Goal: Task Accomplishment & Management: Manage account settings

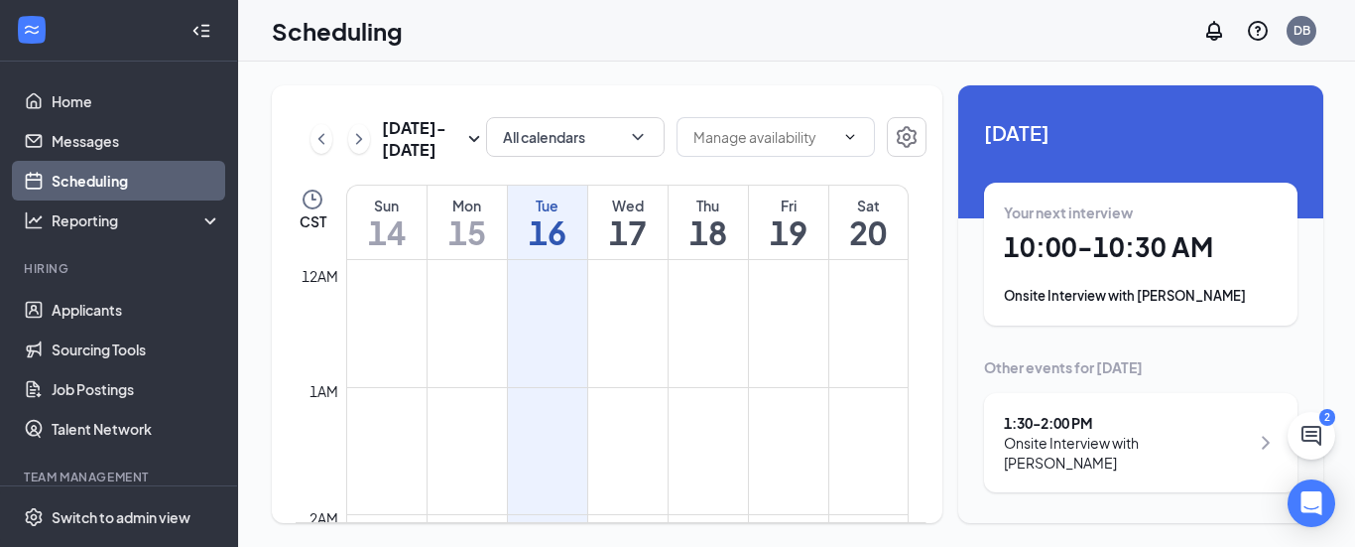
scroll to position [975, 0]
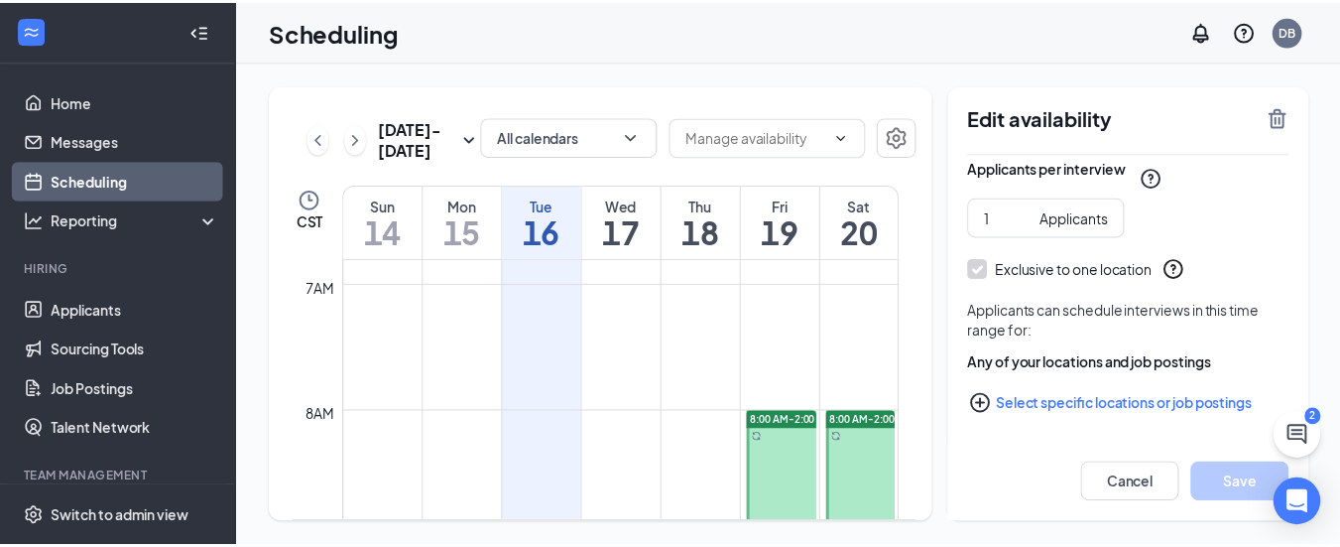
scroll to position [578, 0]
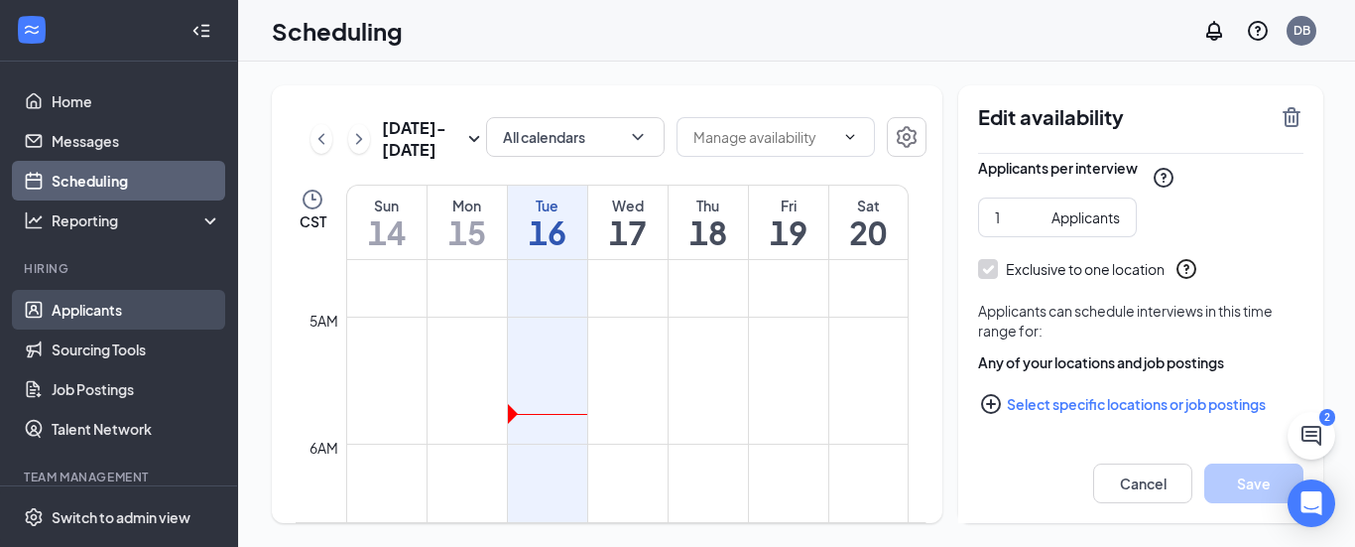
click at [110, 305] on link "Applicants" at bounding box center [137, 310] width 170 height 40
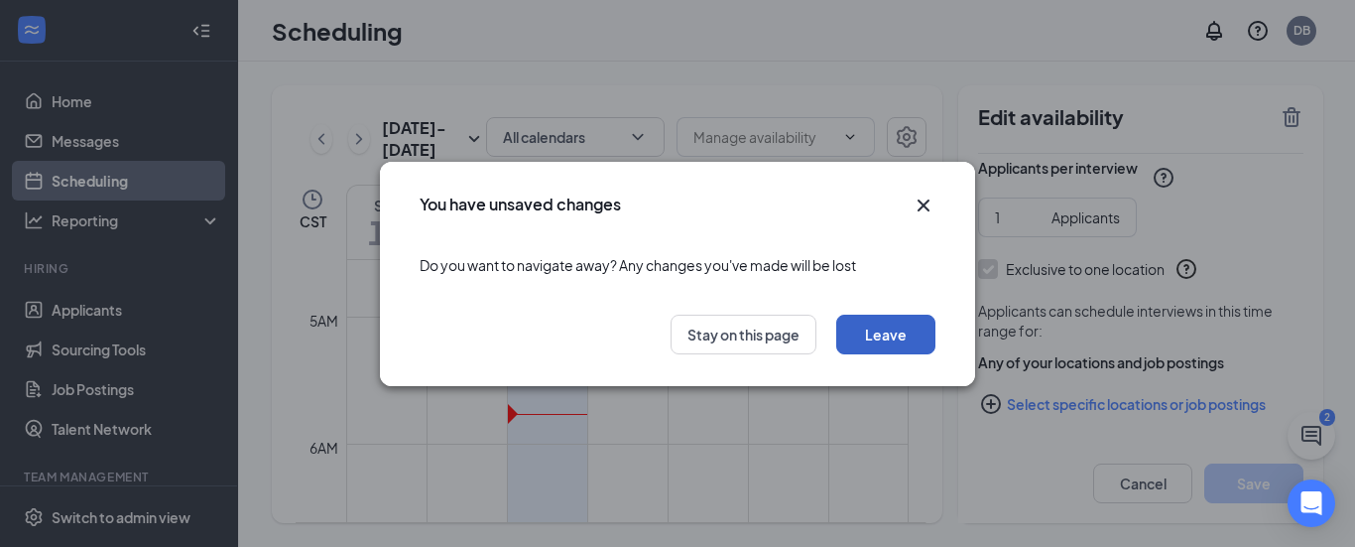
click at [887, 326] on button "Leave" at bounding box center [885, 334] width 99 height 40
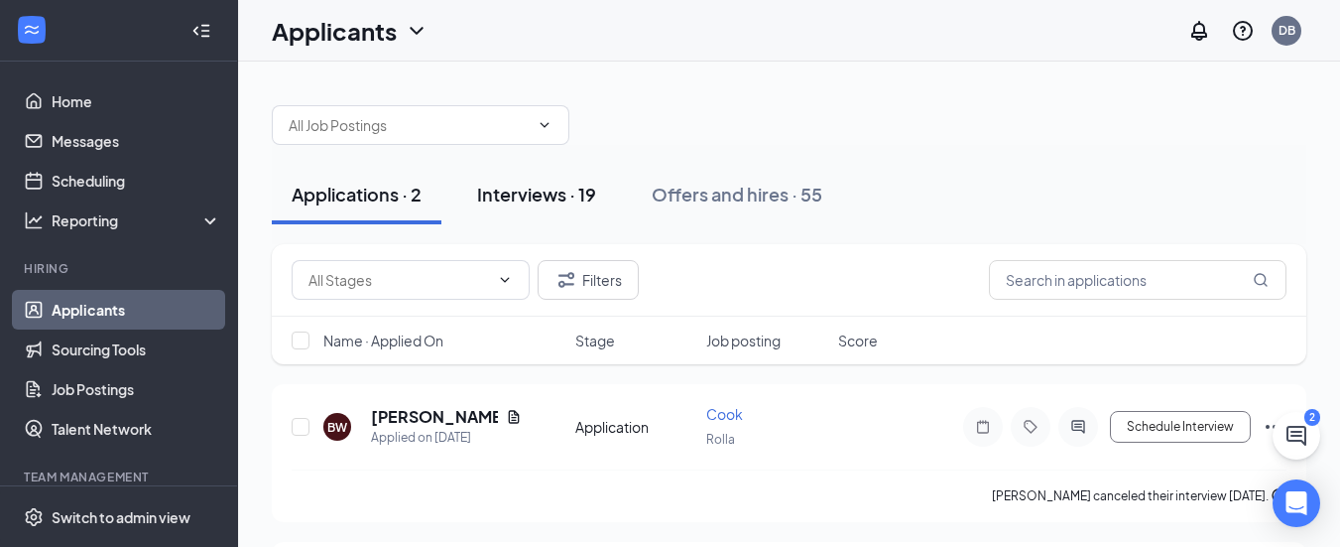
click at [532, 190] on div "Interviews · 19" at bounding box center [536, 194] width 119 height 25
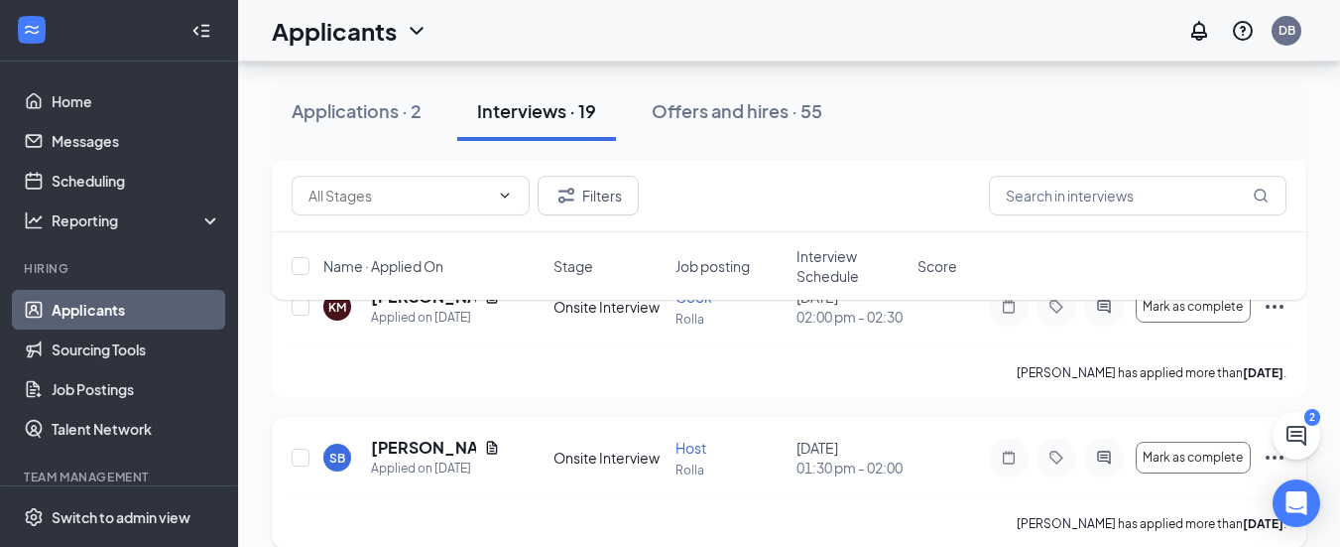
scroll to position [298, 0]
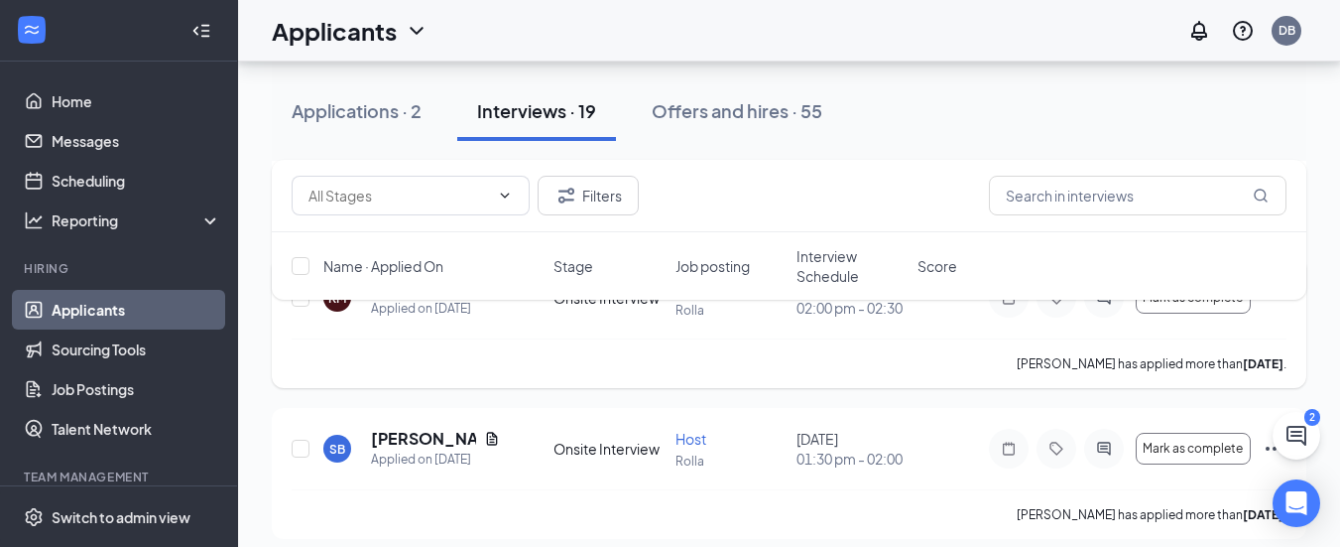
click at [1278, 309] on icon "Ellipses" at bounding box center [1275, 298] width 24 height 24
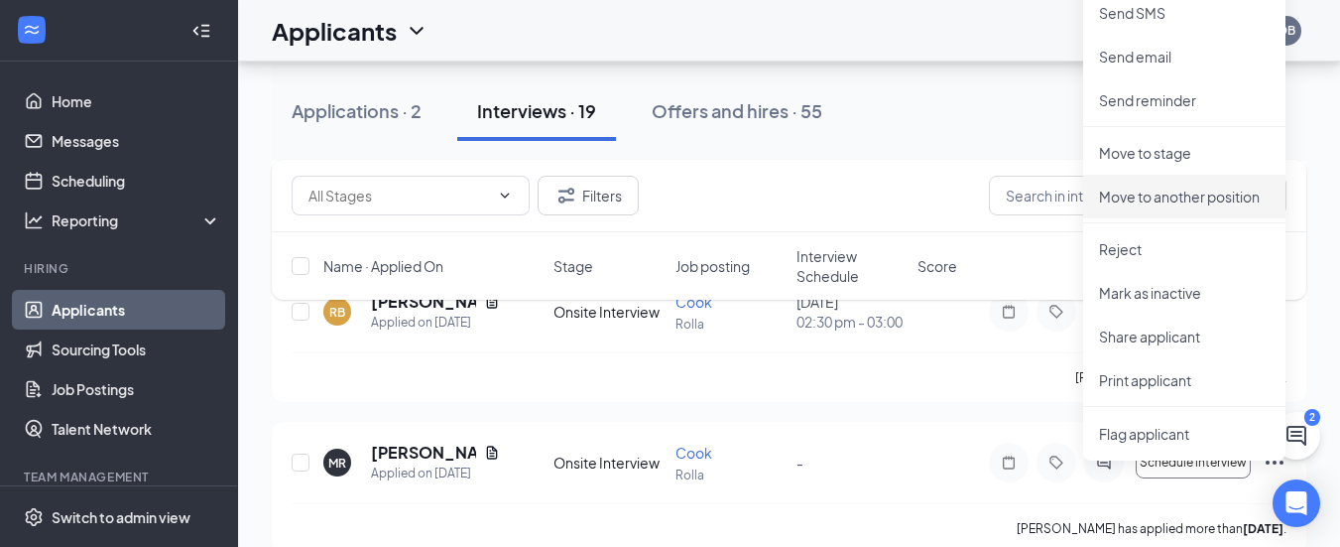
scroll to position [893, 0]
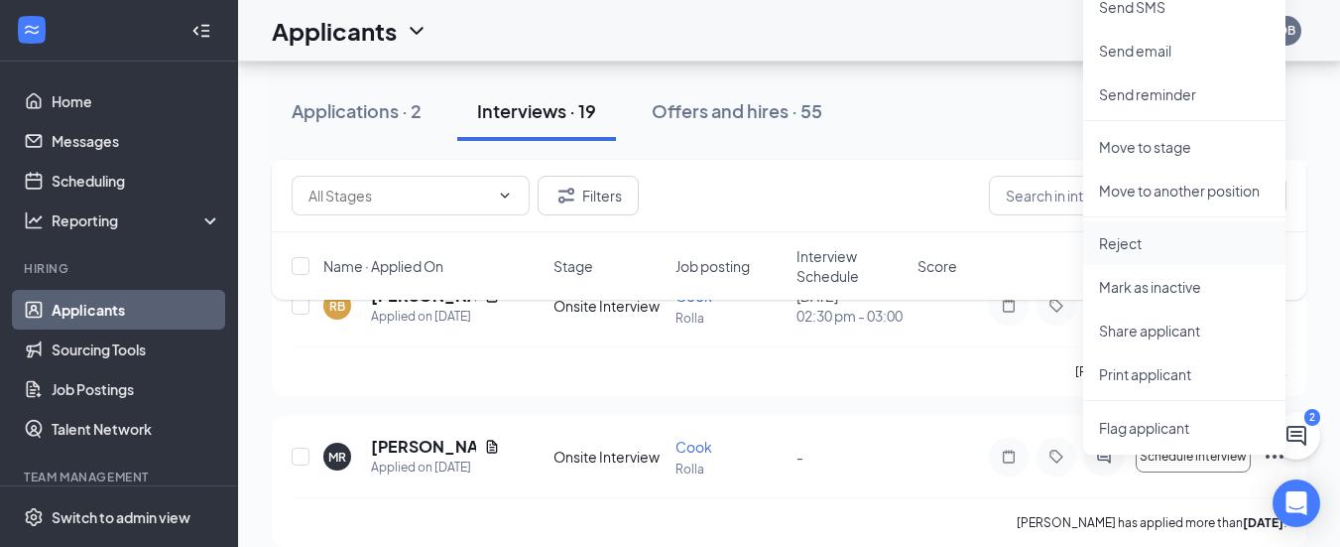
click at [1139, 244] on p "Reject" at bounding box center [1184, 243] width 171 height 20
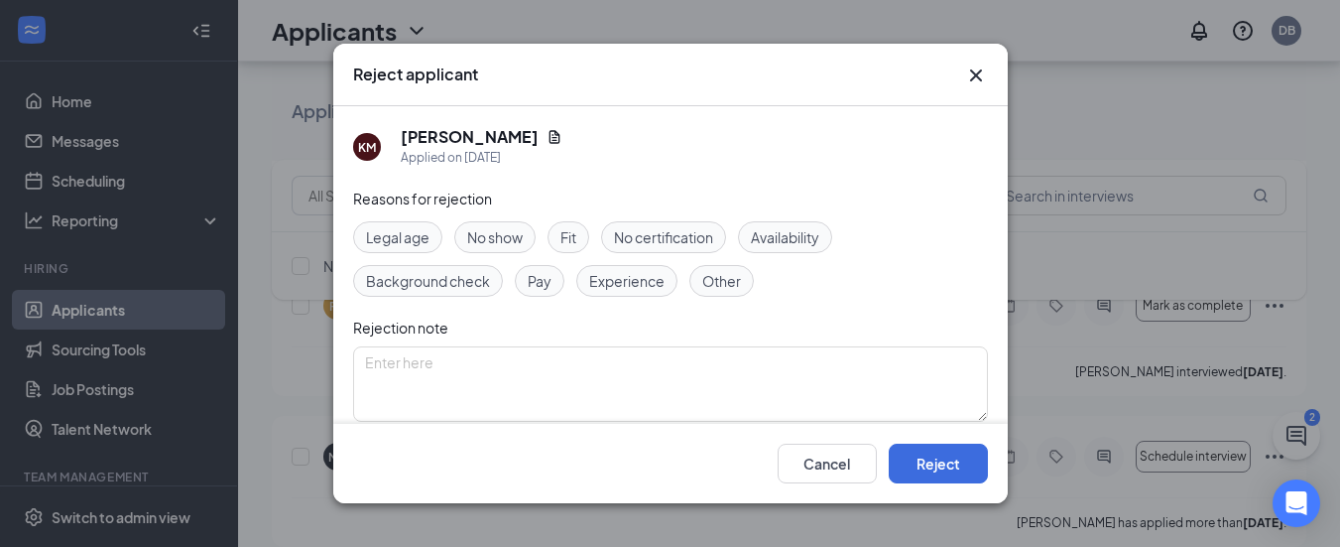
click at [720, 281] on span "Other" at bounding box center [721, 281] width 39 height 22
click at [949, 455] on button "Reject" at bounding box center [938, 463] width 99 height 40
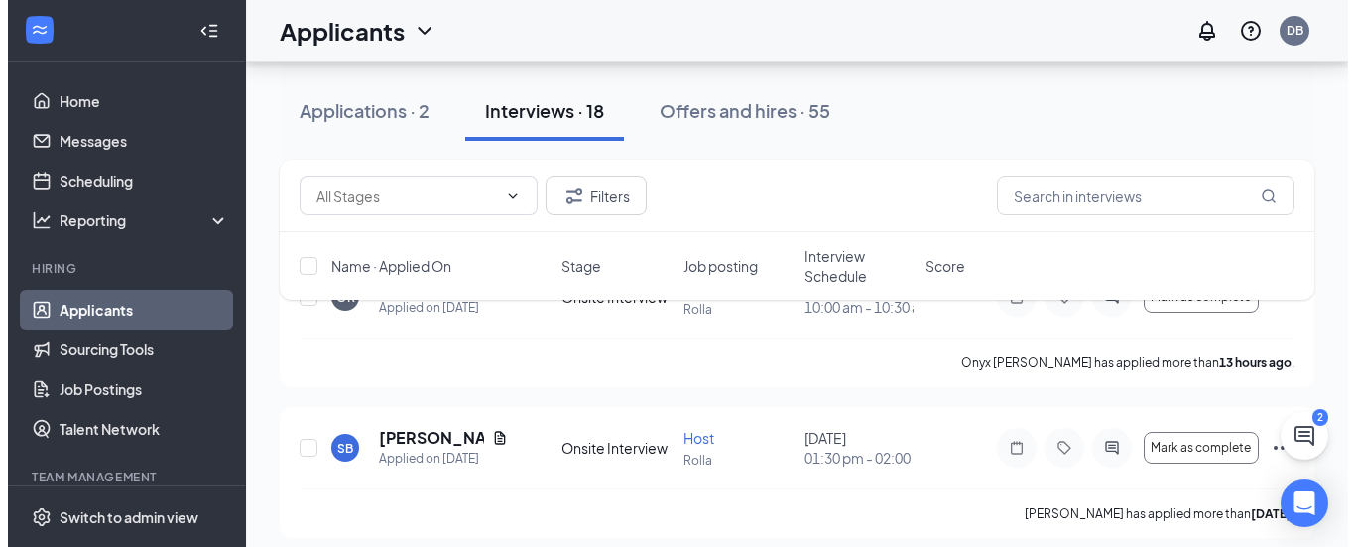
scroll to position [99, 0]
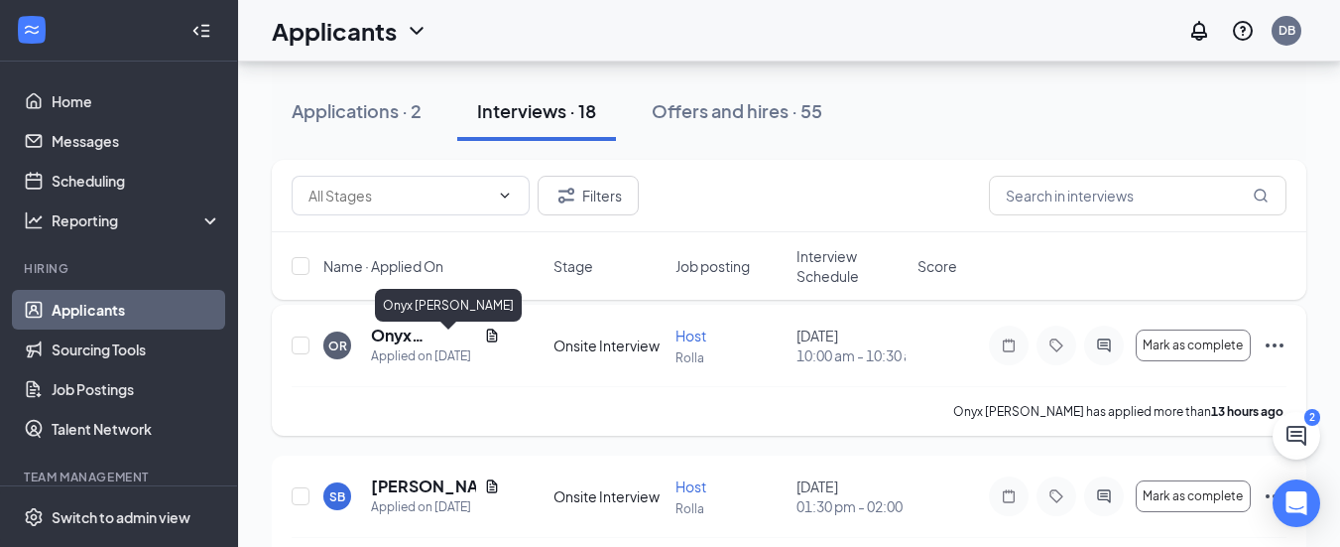
click at [425, 338] on h5 "Onyx [PERSON_NAME]" at bounding box center [423, 335] width 105 height 22
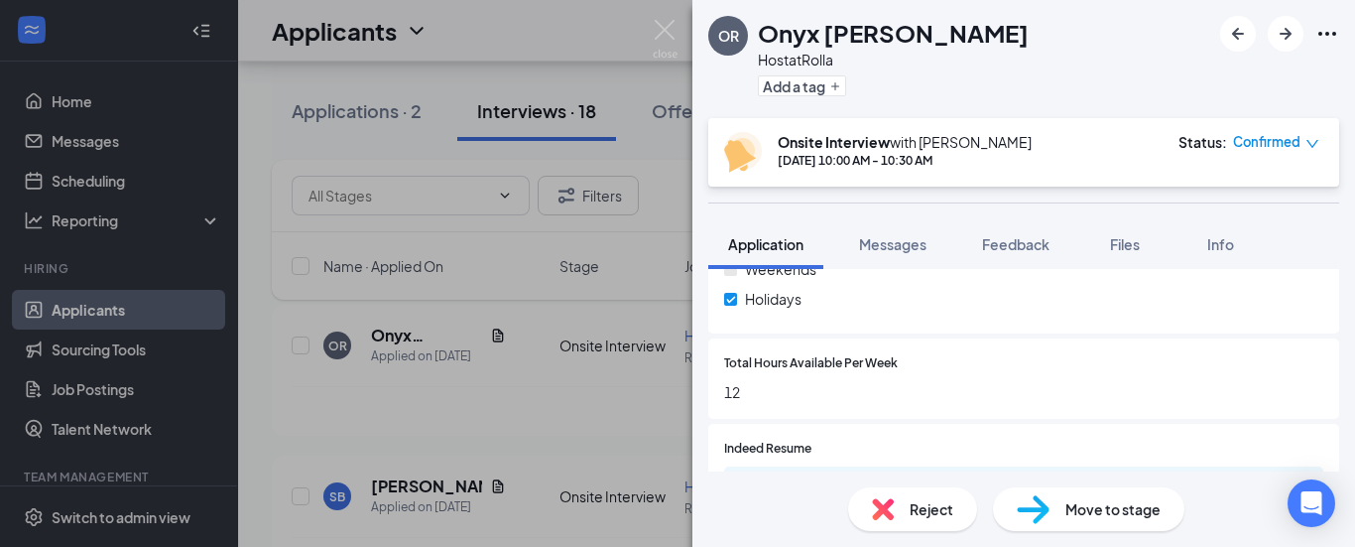
scroll to position [893, 0]
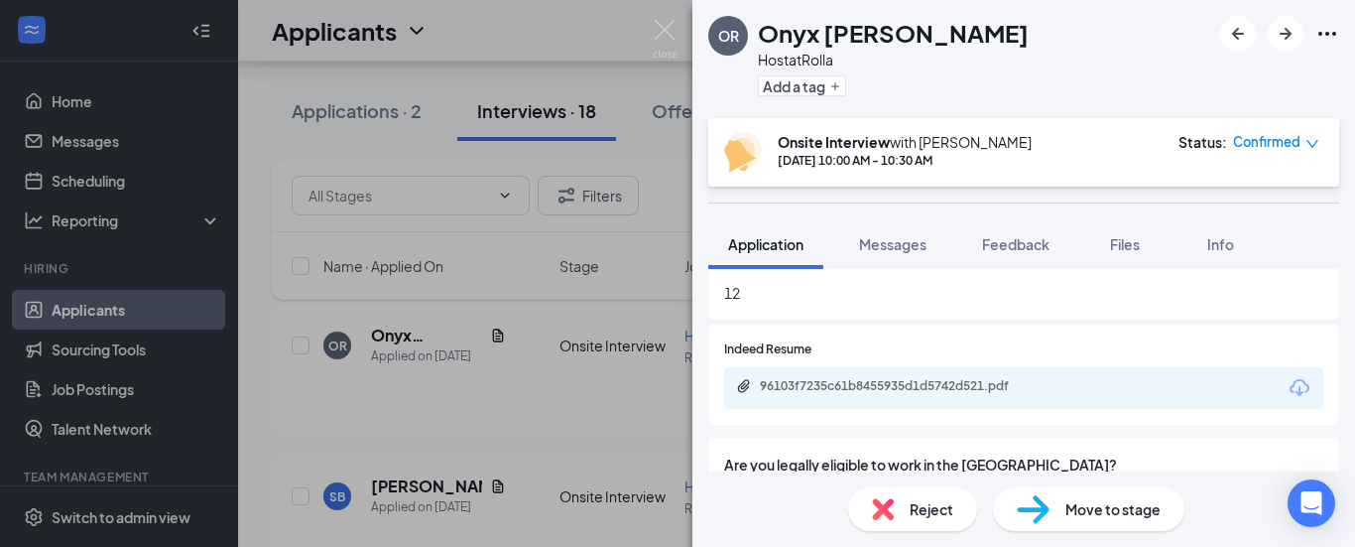
click at [1290, 379] on icon "Download" at bounding box center [1300, 387] width 20 height 17
click at [1309, 140] on icon "down" at bounding box center [1312, 144] width 14 height 14
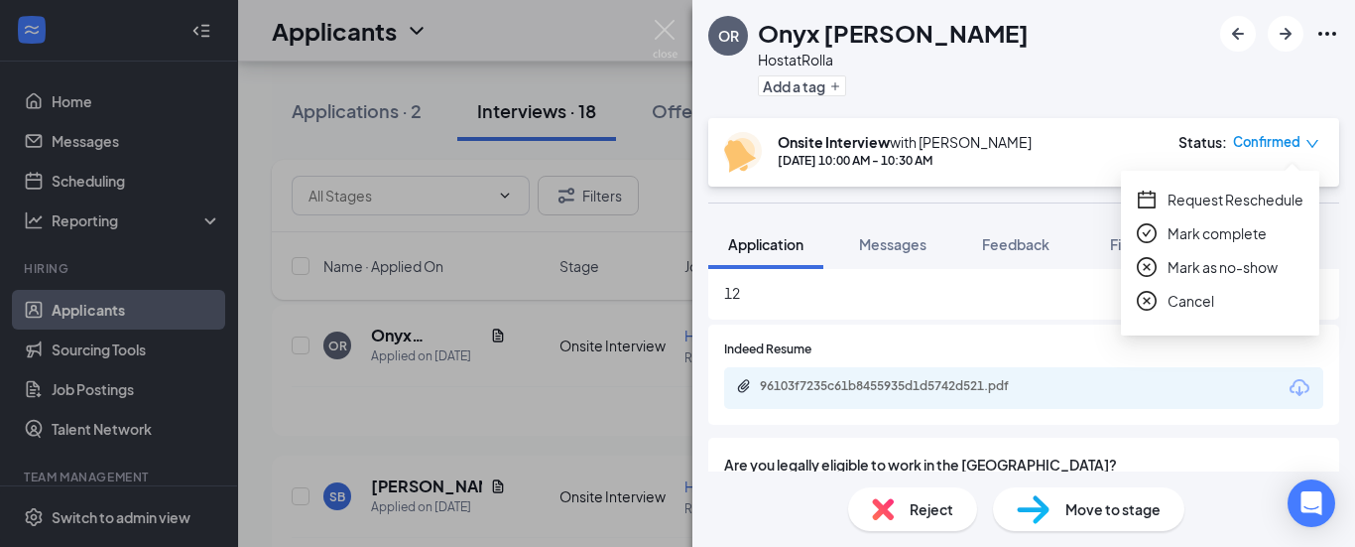
click at [1318, 138] on icon "down" at bounding box center [1312, 144] width 14 height 14
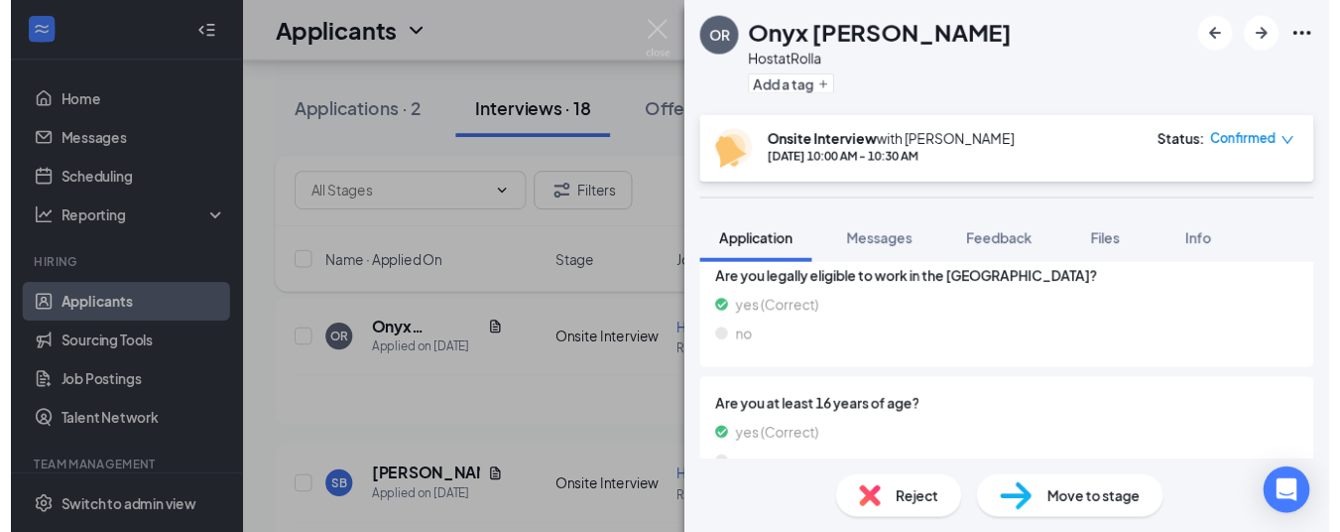
scroll to position [1095, 0]
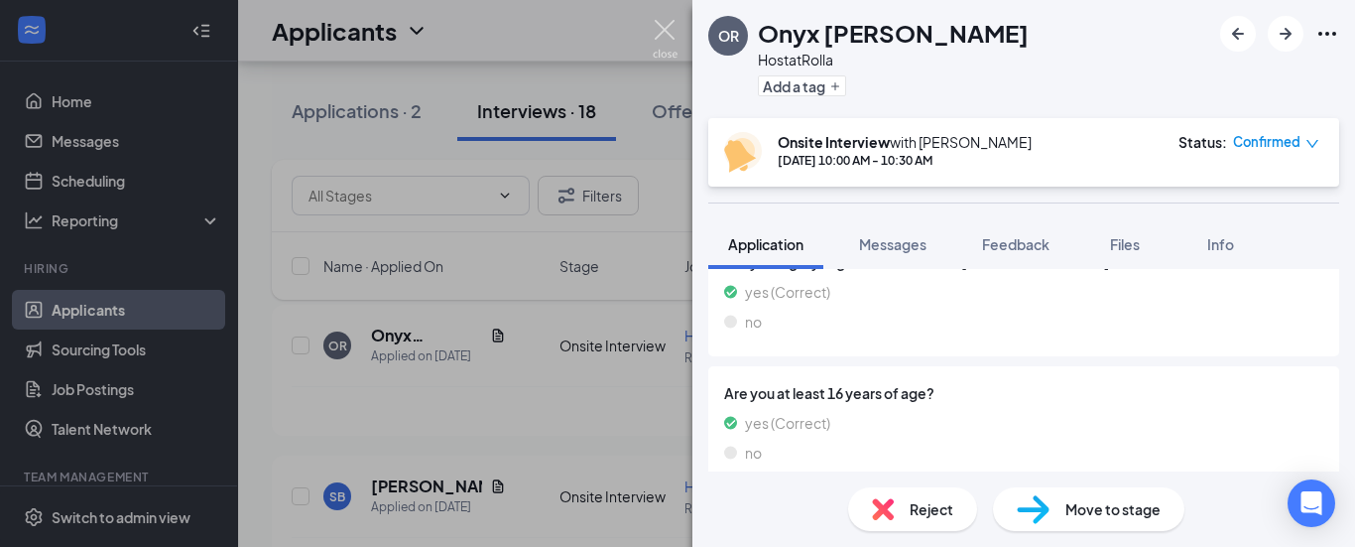
click at [663, 28] on img at bounding box center [665, 39] width 25 height 39
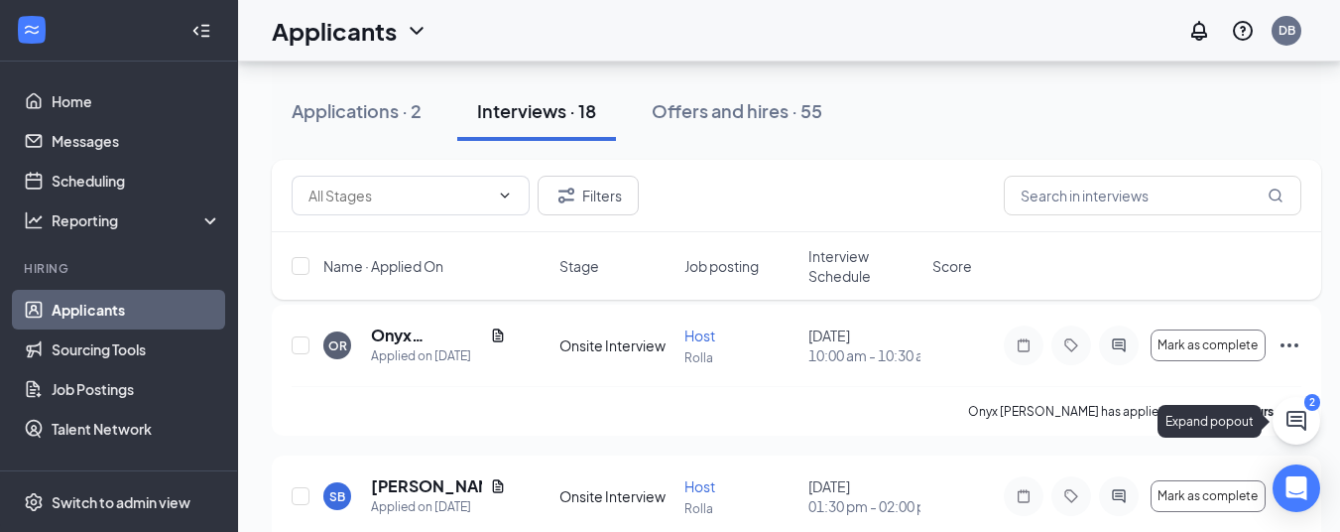
click at [1298, 412] on icon "ChatActive" at bounding box center [1297, 421] width 20 height 20
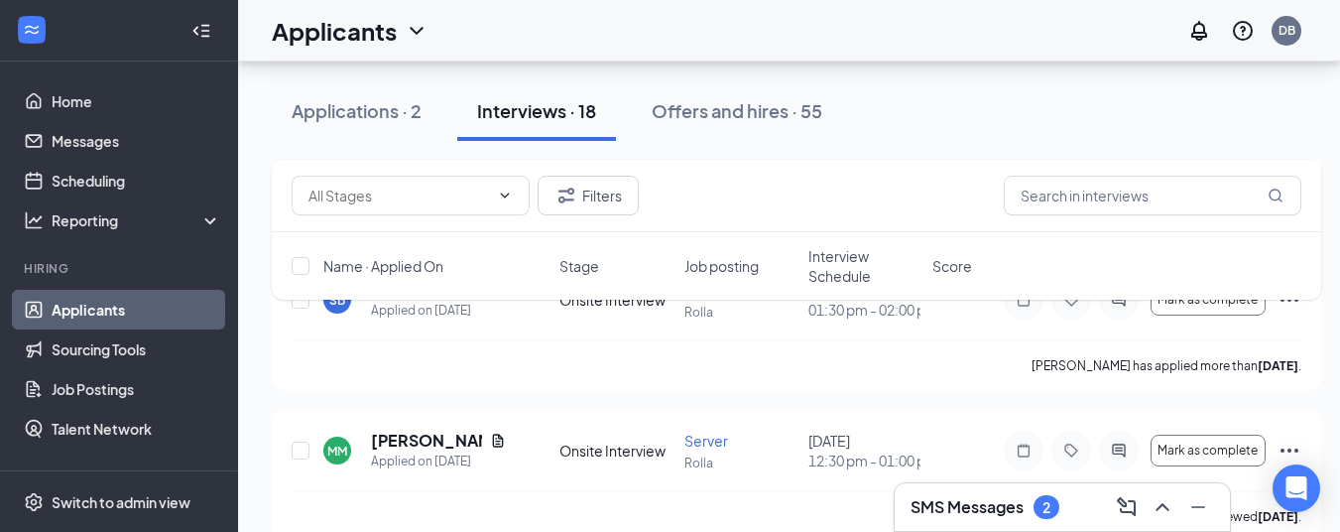
scroll to position [298, 0]
click at [1072, 509] on div "SMS Messages 2" at bounding box center [1063, 507] width 304 height 32
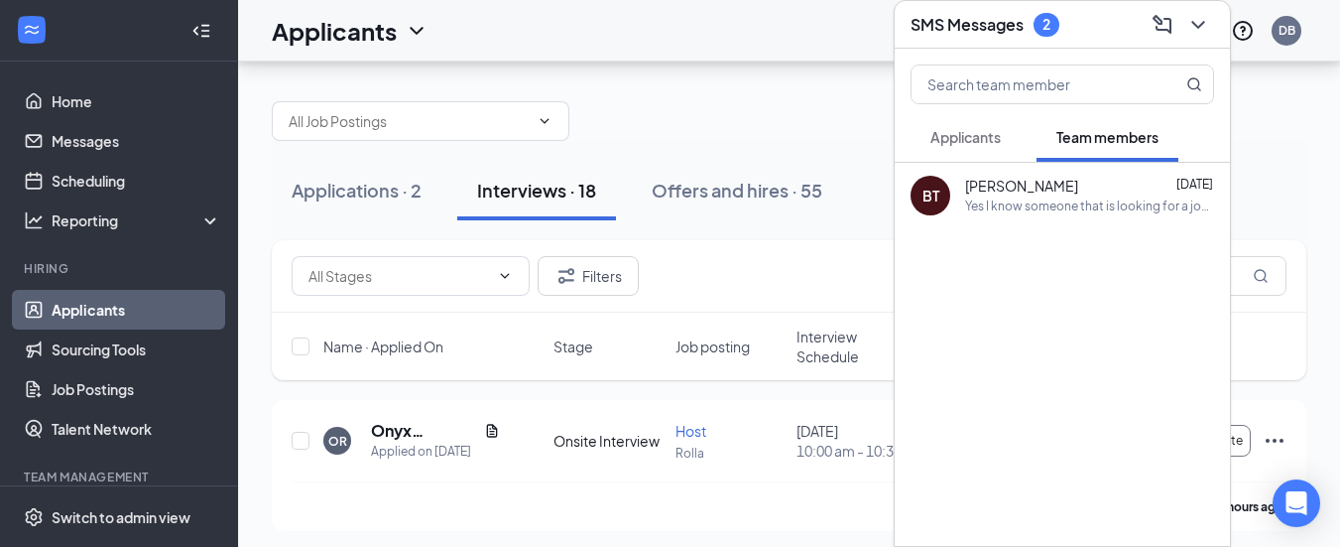
scroll to position [0, 0]
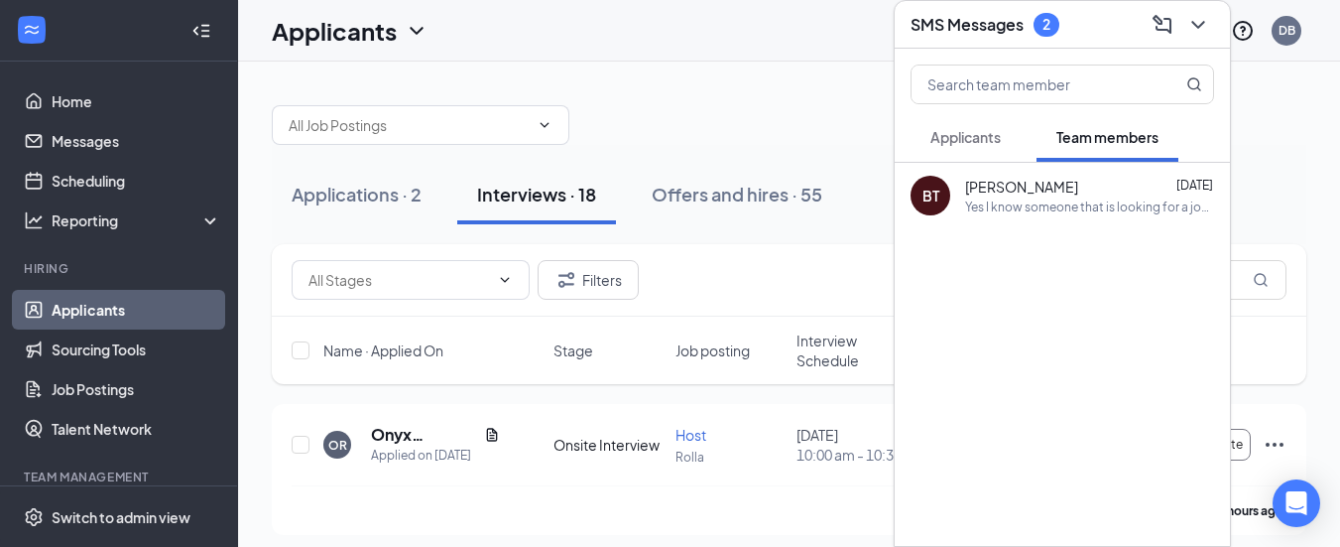
click at [797, 90] on div at bounding box center [789, 115] width 1035 height 60
click at [1201, 22] on icon "ChevronDown" at bounding box center [1198, 25] width 24 height 24
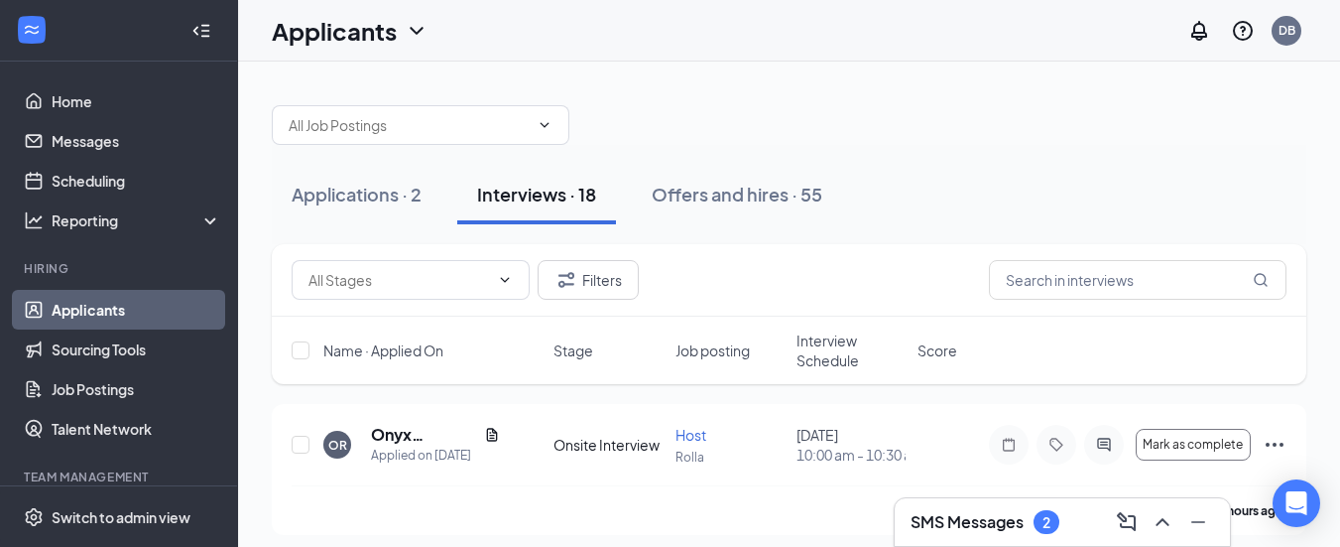
scroll to position [99, 0]
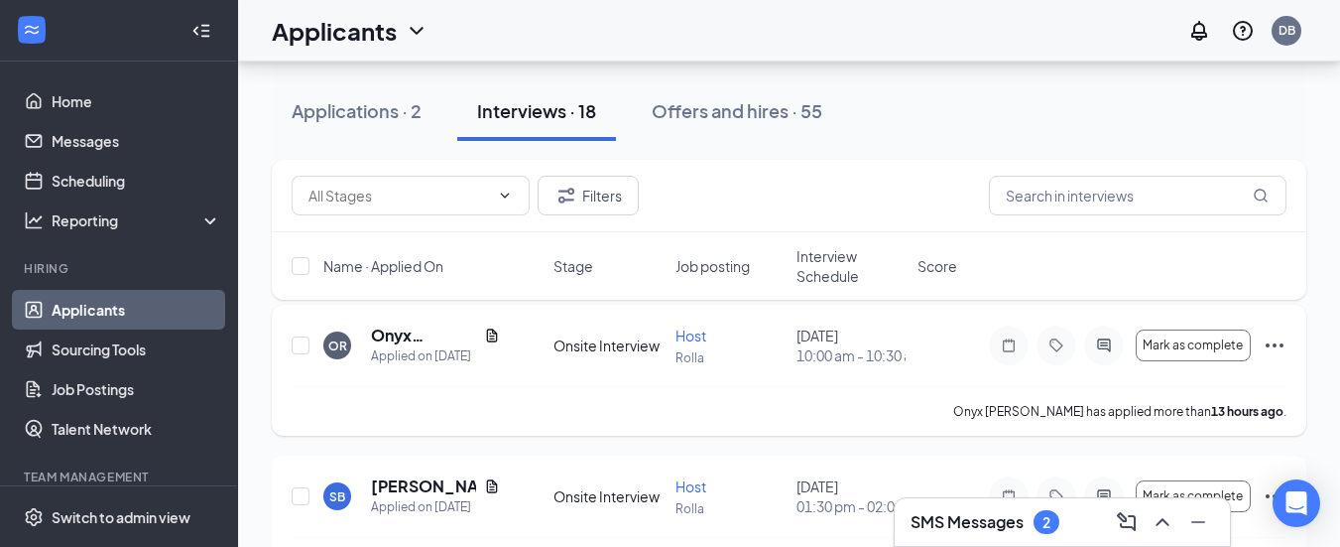
click at [1274, 346] on icon "Ellipses" at bounding box center [1275, 345] width 24 height 24
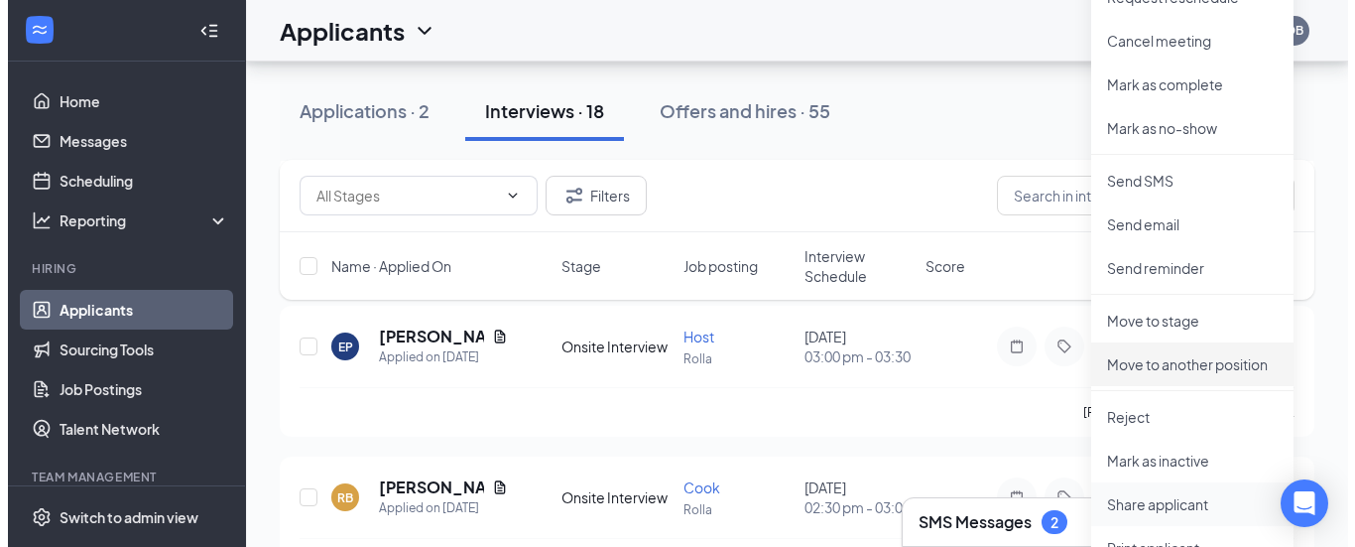
scroll to position [595, 0]
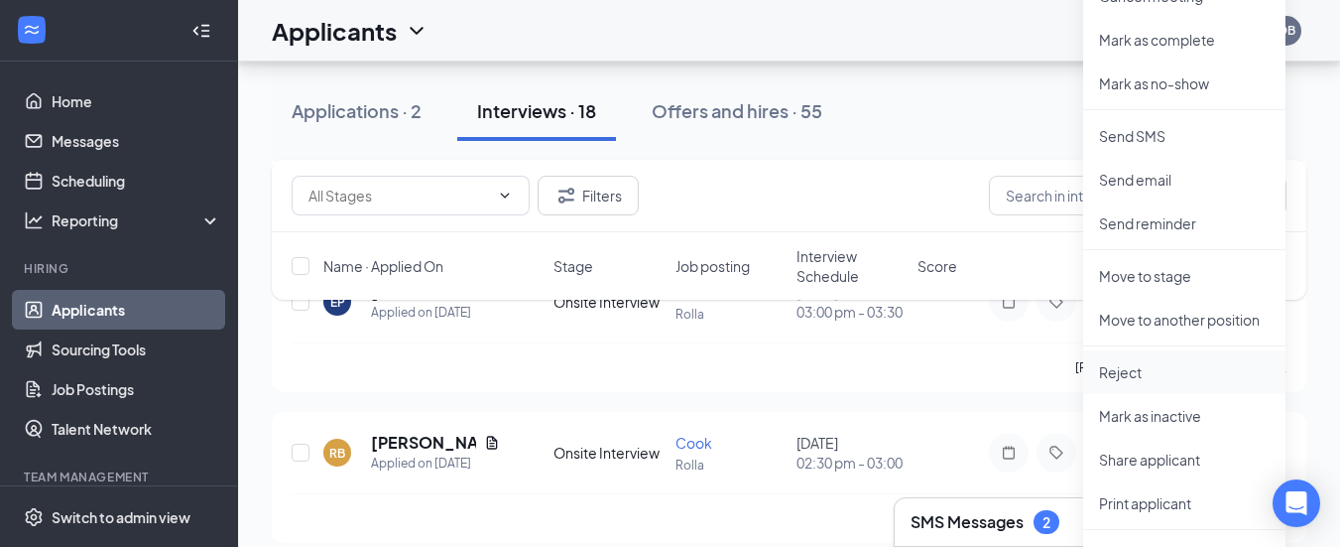
click at [1126, 365] on p "Reject" at bounding box center [1184, 372] width 171 height 20
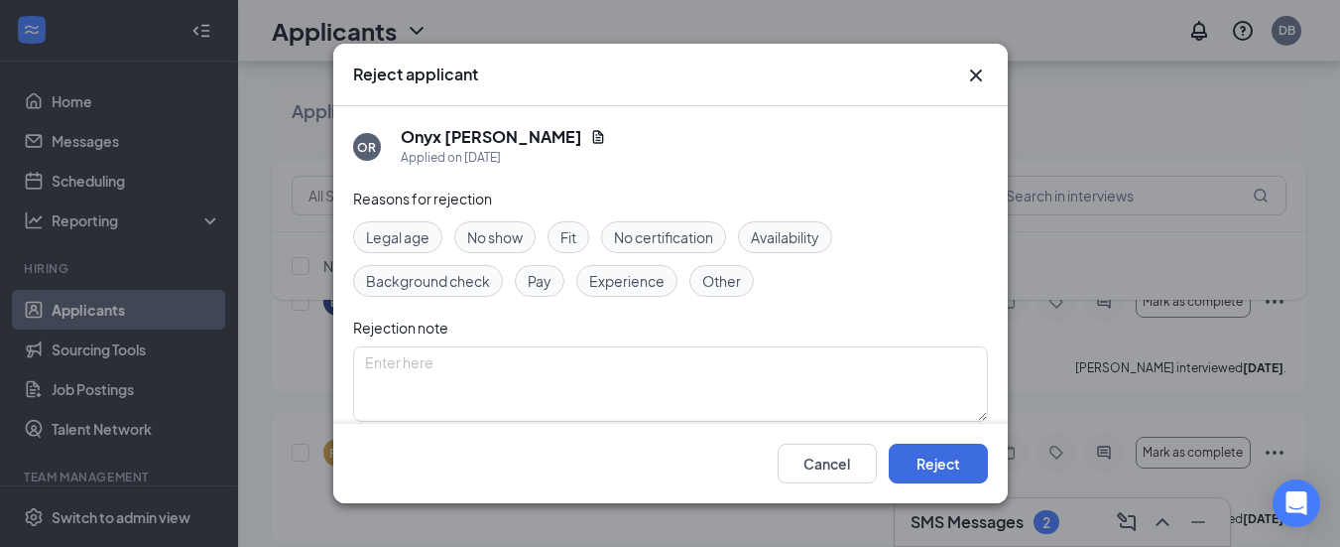
click at [818, 239] on span "Availability" at bounding box center [785, 237] width 68 height 22
click at [975, 71] on icon "Cross" at bounding box center [976, 75] width 24 height 24
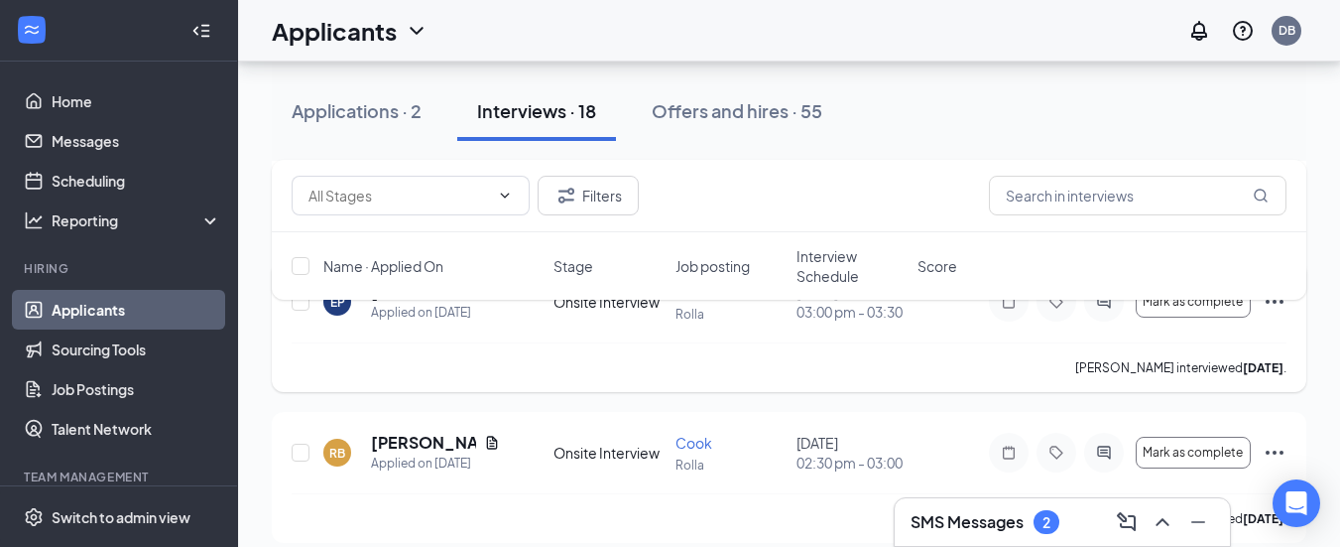
click at [1098, 321] on div at bounding box center [1104, 302] width 40 height 40
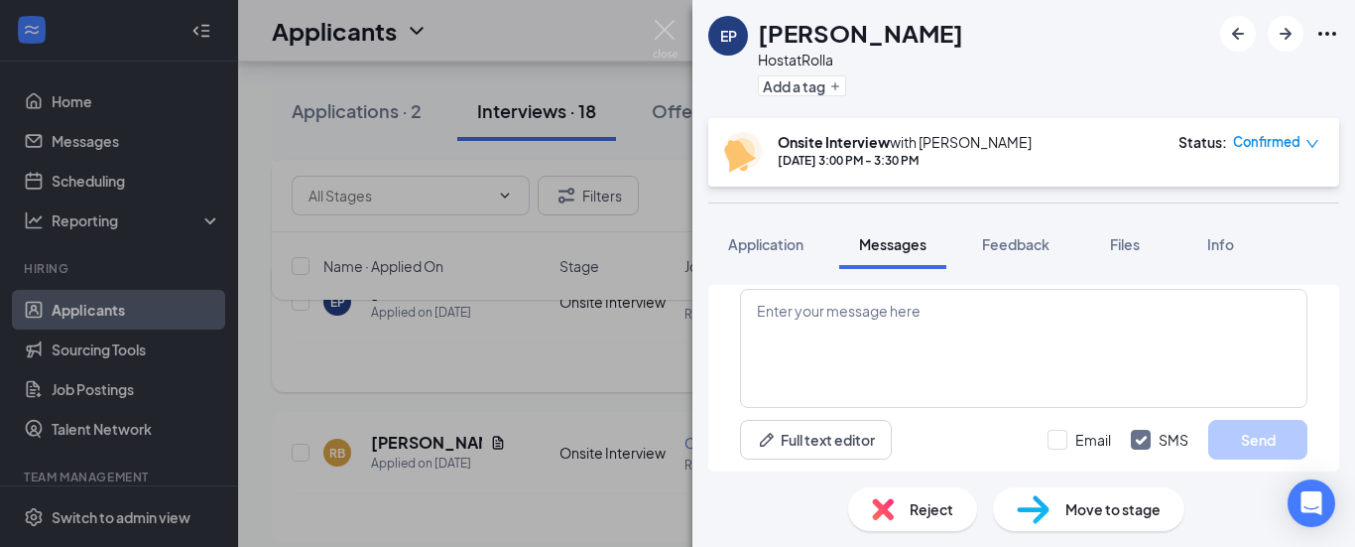
scroll to position [17, 0]
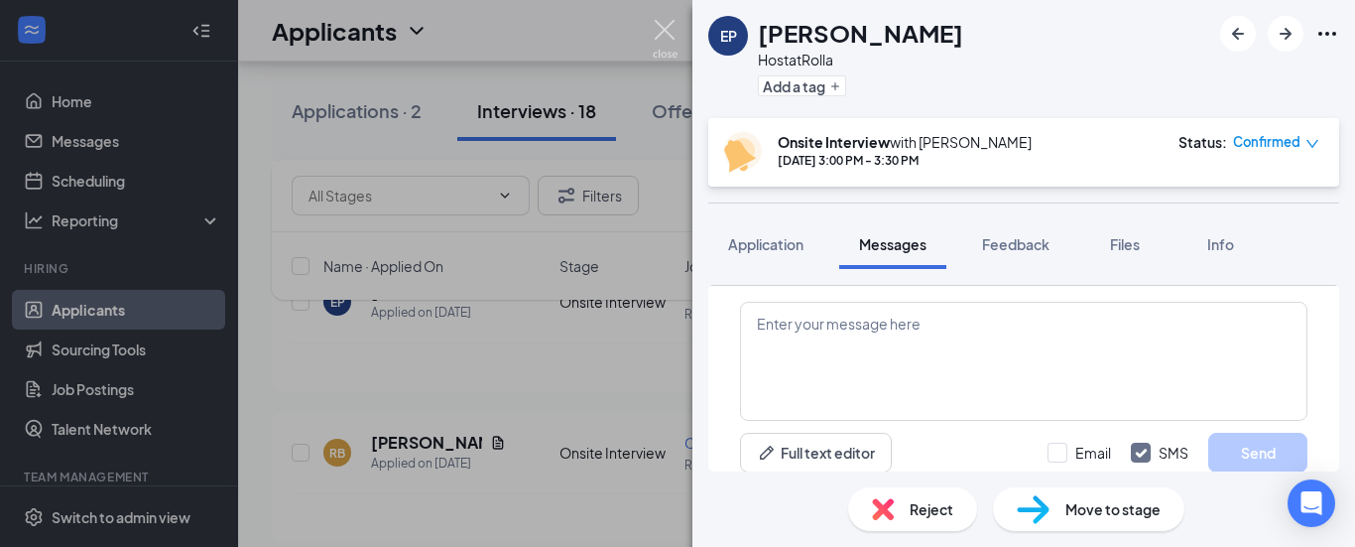
click at [669, 26] on img at bounding box center [665, 39] width 25 height 39
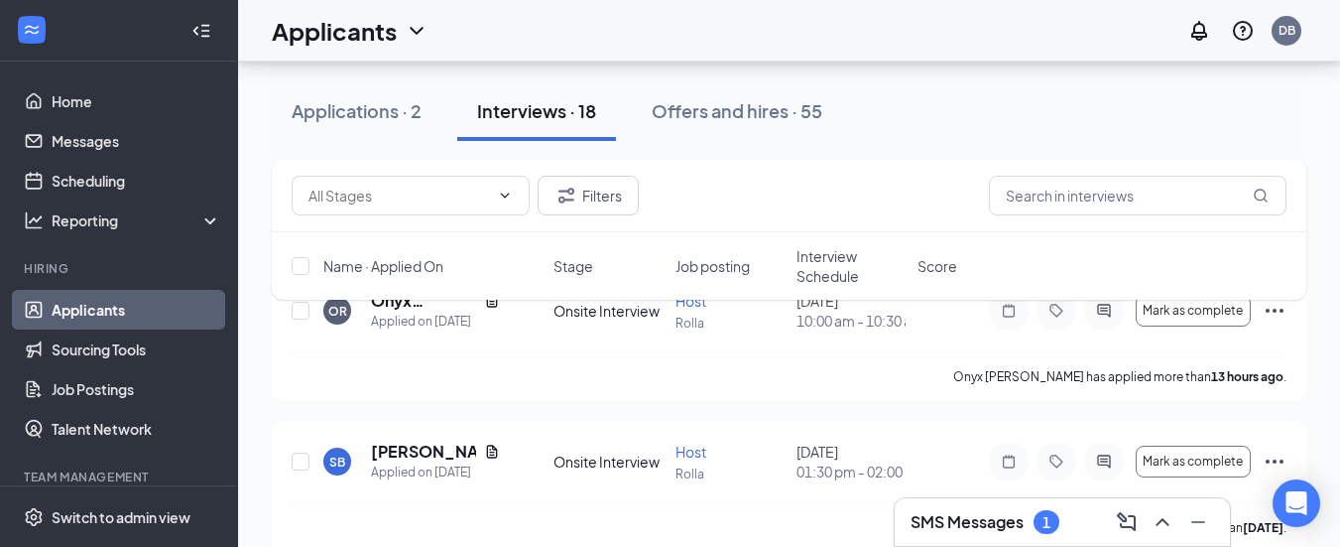
scroll to position [99, 0]
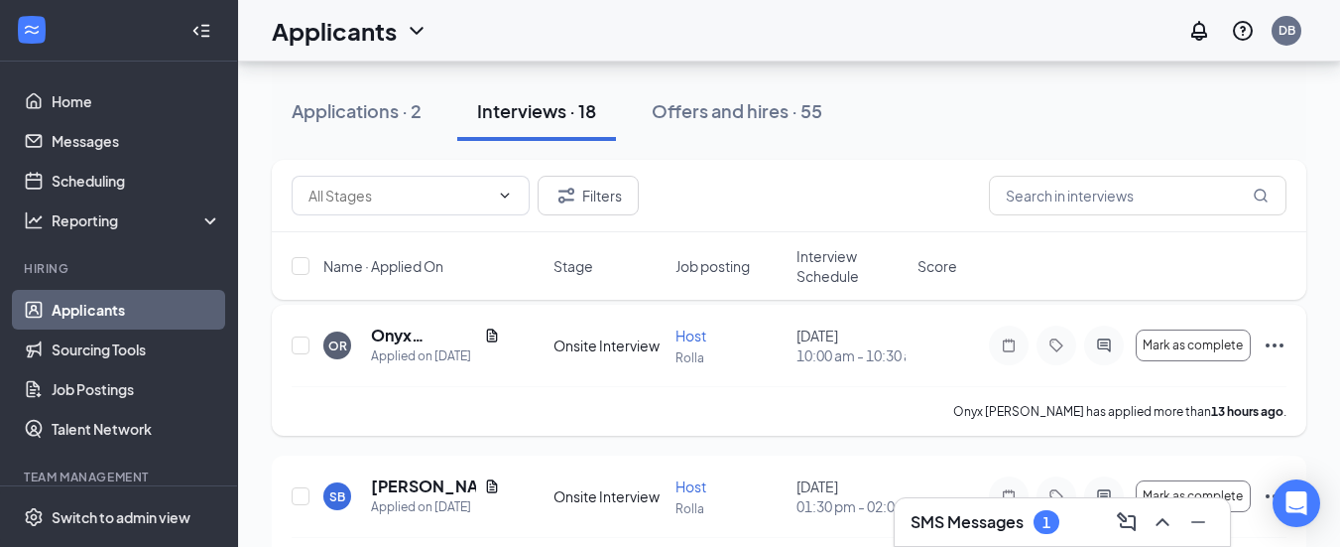
click at [1284, 351] on icon "Ellipses" at bounding box center [1275, 345] width 24 height 24
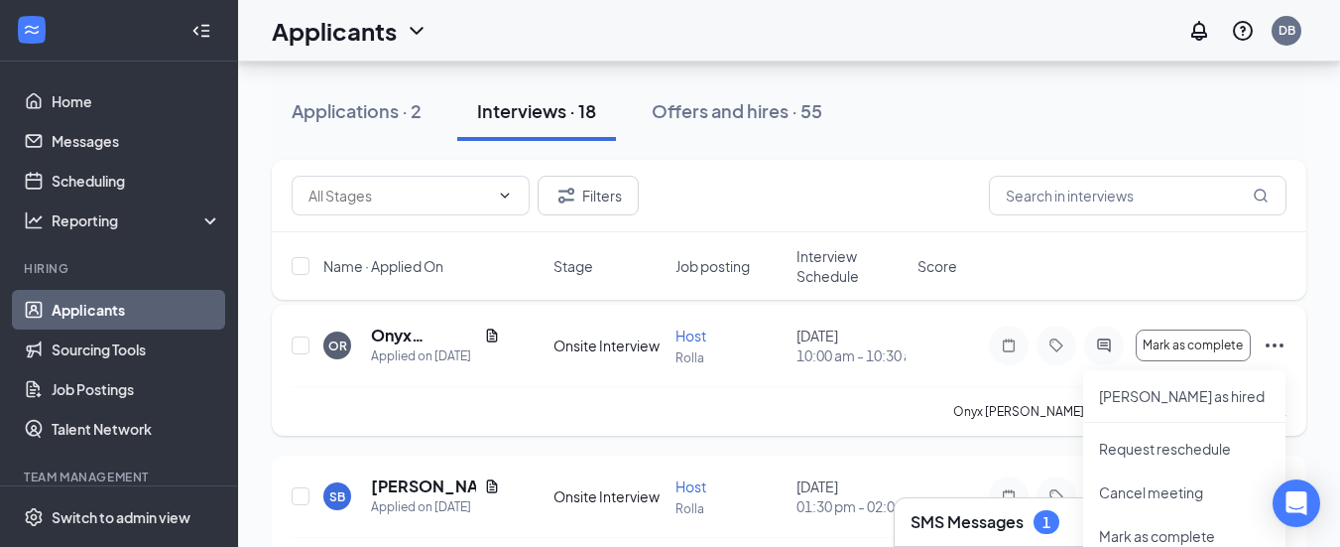
scroll to position [198, 0]
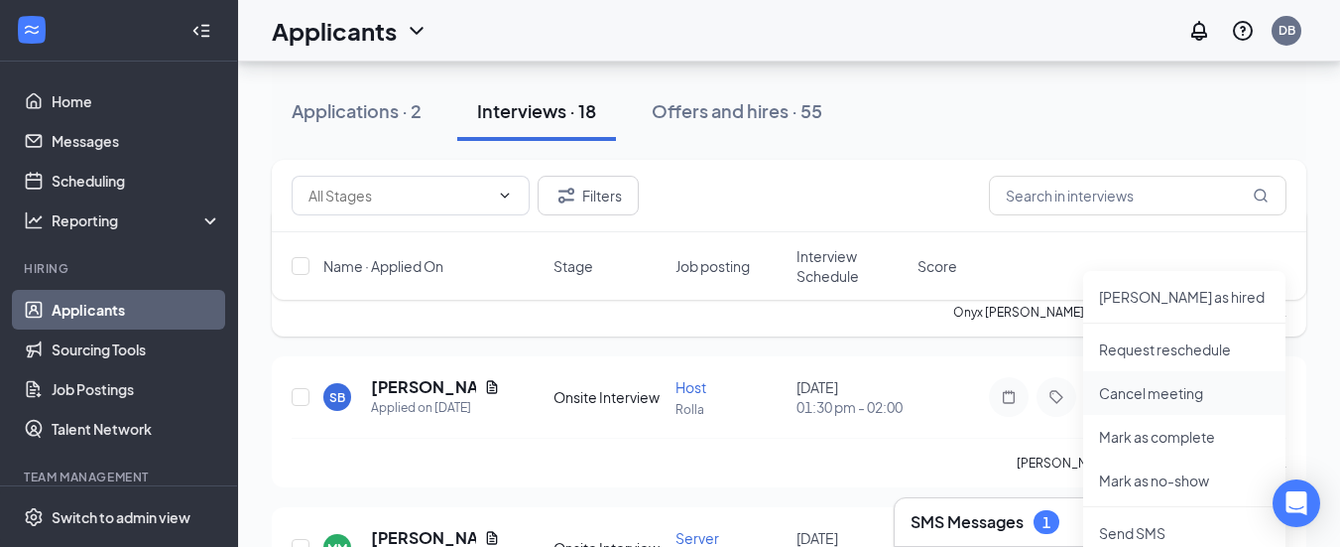
click at [1136, 389] on p "Cancel meeting" at bounding box center [1184, 393] width 171 height 20
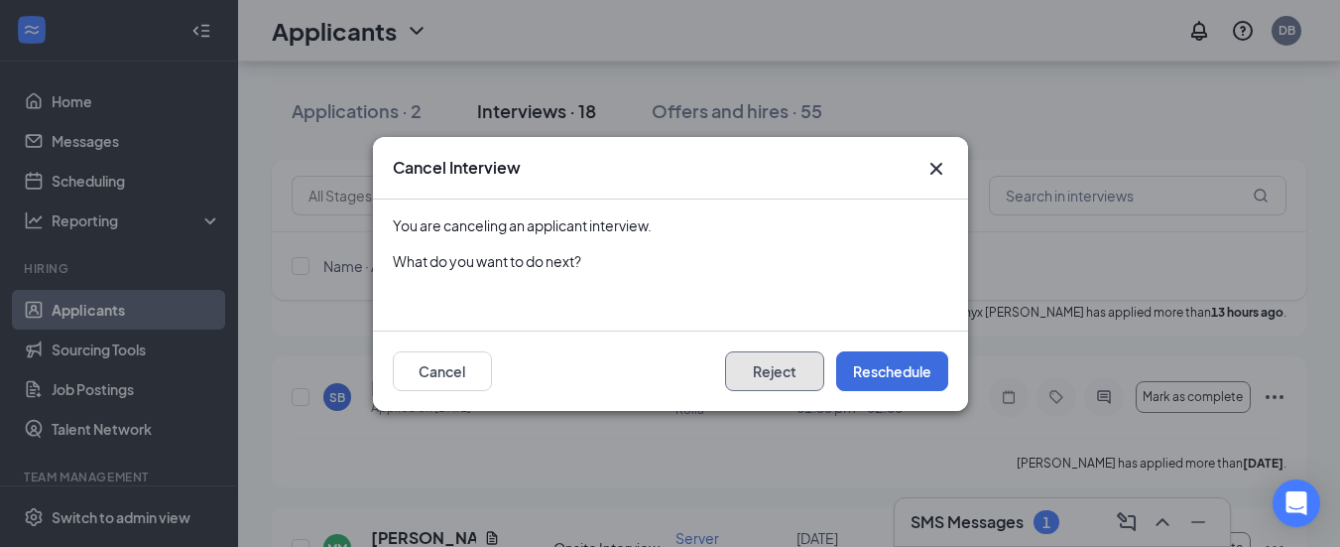
click at [785, 368] on button "Reject" at bounding box center [774, 371] width 99 height 40
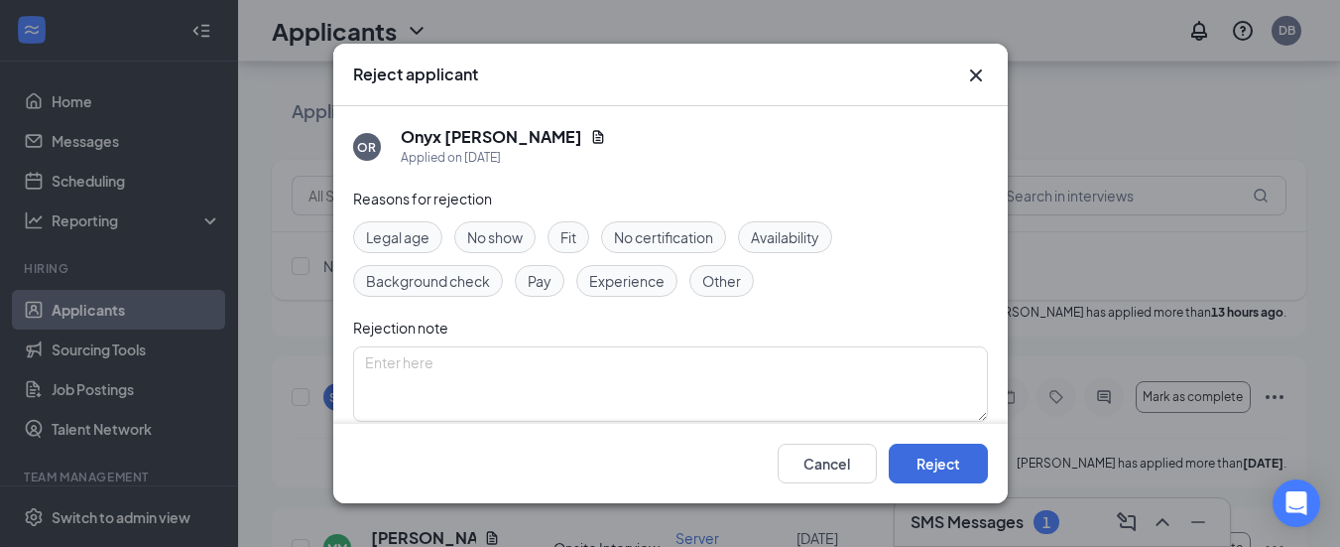
click at [786, 241] on span "Availability" at bounding box center [785, 237] width 68 height 22
click at [925, 453] on button "Reject" at bounding box center [938, 463] width 99 height 40
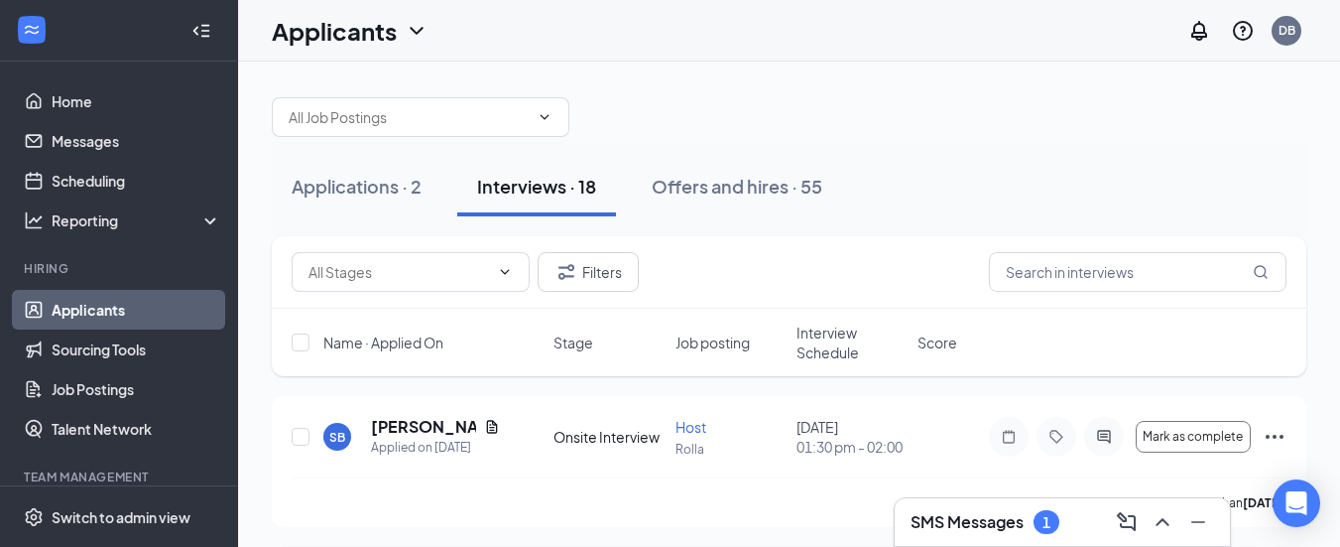
scroll to position [0, 0]
